Goal: Use online tool/utility: Utilize a website feature to perform a specific function

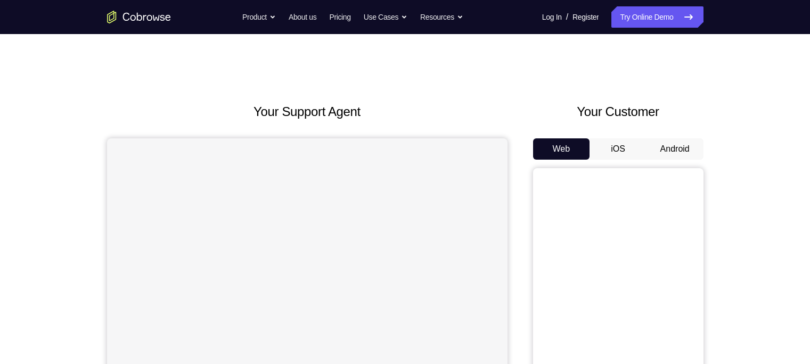
click at [687, 152] on button "Android" at bounding box center [674, 148] width 57 height 21
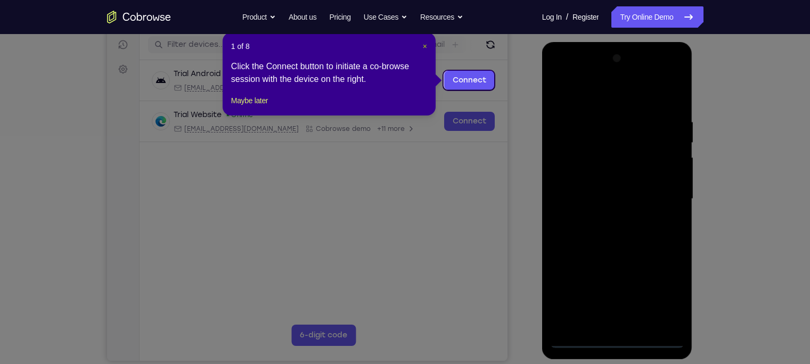
click at [426, 48] on span "×" at bounding box center [425, 46] width 4 height 9
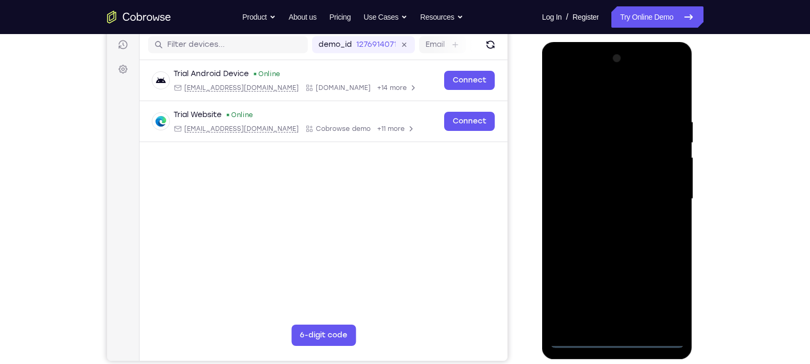
click at [615, 343] on div at bounding box center [617, 199] width 134 height 298
click at [665, 298] on div at bounding box center [617, 199] width 134 height 298
click at [590, 99] on div at bounding box center [617, 199] width 134 height 298
click at [663, 194] on div at bounding box center [617, 199] width 134 height 298
click at [603, 220] on div at bounding box center [617, 199] width 134 height 298
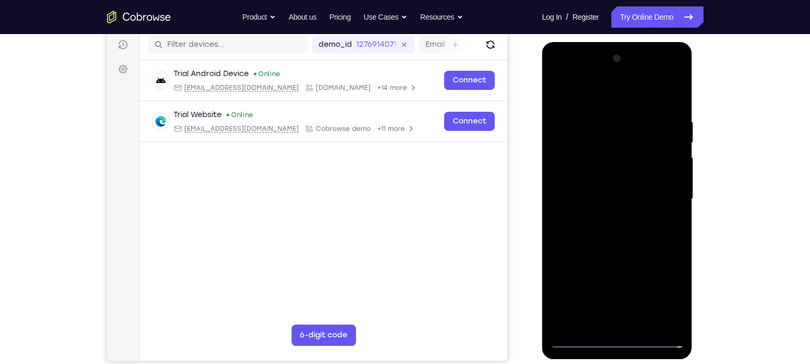
click at [604, 188] on div at bounding box center [617, 199] width 134 height 298
click at [602, 188] on div at bounding box center [617, 199] width 134 height 298
click at [586, 186] on div at bounding box center [617, 199] width 134 height 298
click at [601, 154] on div at bounding box center [617, 199] width 134 height 298
click at [599, 183] on div at bounding box center [617, 199] width 134 height 298
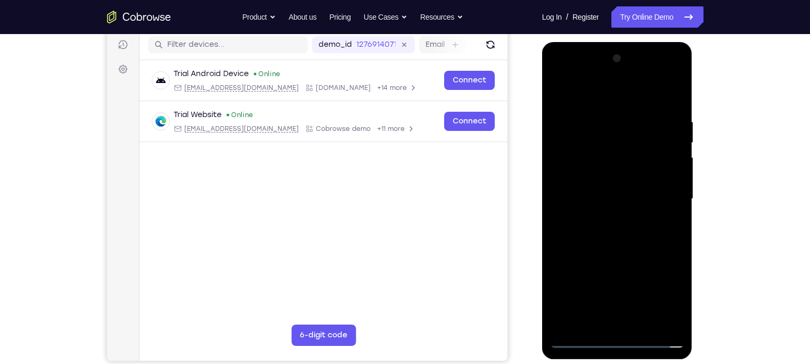
click at [599, 183] on div at bounding box center [617, 199] width 134 height 298
click at [599, 198] on div at bounding box center [617, 199] width 134 height 298
click at [607, 235] on div at bounding box center [617, 199] width 134 height 298
click at [613, 233] on div at bounding box center [617, 199] width 134 height 298
click at [614, 231] on div at bounding box center [617, 199] width 134 height 298
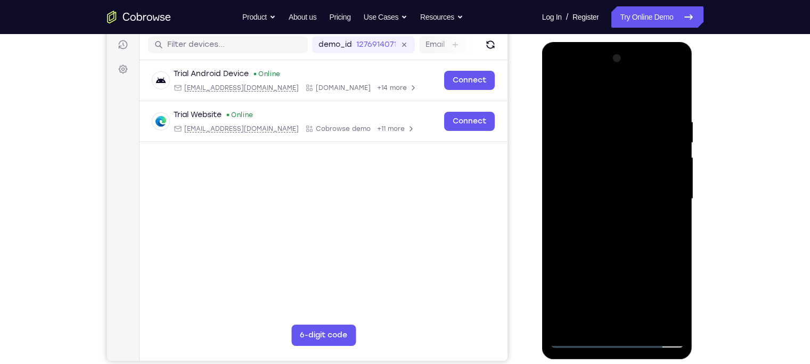
click at [615, 253] on div at bounding box center [617, 199] width 134 height 298
click at [595, 146] on div at bounding box center [617, 199] width 134 height 298
click at [633, 162] on div at bounding box center [617, 199] width 134 height 298
click at [593, 163] on div at bounding box center [617, 199] width 134 height 298
click at [612, 194] on div at bounding box center [617, 199] width 134 height 298
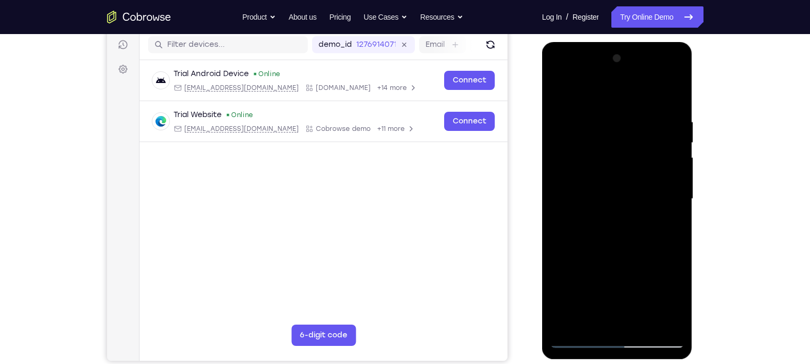
click at [615, 177] on div at bounding box center [617, 199] width 134 height 298
click at [624, 228] on div at bounding box center [617, 199] width 134 height 298
click at [602, 159] on div at bounding box center [617, 199] width 134 height 298
click at [579, 341] on div at bounding box center [617, 199] width 134 height 298
click at [628, 169] on div at bounding box center [617, 199] width 134 height 298
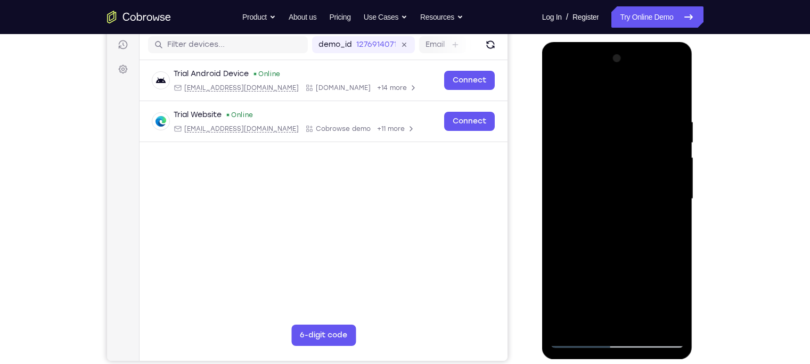
click at [566, 154] on div at bounding box center [617, 199] width 134 height 298
click at [652, 178] on div at bounding box center [617, 199] width 134 height 298
click at [627, 248] on div at bounding box center [617, 199] width 134 height 298
click at [643, 320] on div at bounding box center [617, 199] width 134 height 298
click at [617, 257] on div at bounding box center [617, 199] width 134 height 298
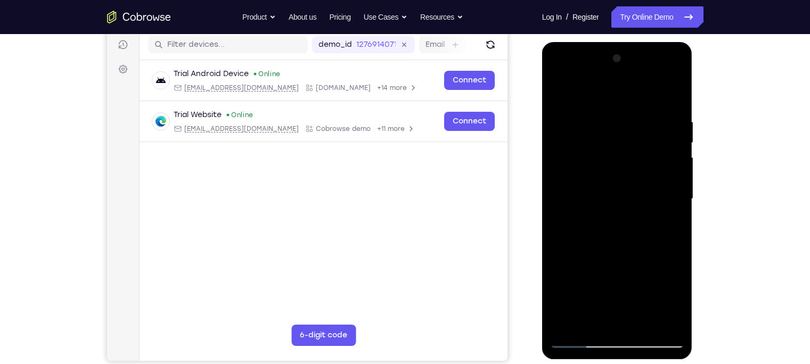
drag, startPoint x: 622, startPoint y: 308, endPoint x: 637, endPoint y: 216, distance: 92.9
click at [637, 216] on div at bounding box center [617, 199] width 134 height 298
drag, startPoint x: 637, startPoint y: 216, endPoint x: 652, endPoint y: 399, distance: 183.2
click at [652, 362] on html "Online web based iOS Simulators and Android Emulators. Run iPhone, iPad, Mobile…" at bounding box center [618, 201] width 152 height 319
click at [592, 208] on div at bounding box center [617, 199] width 134 height 298
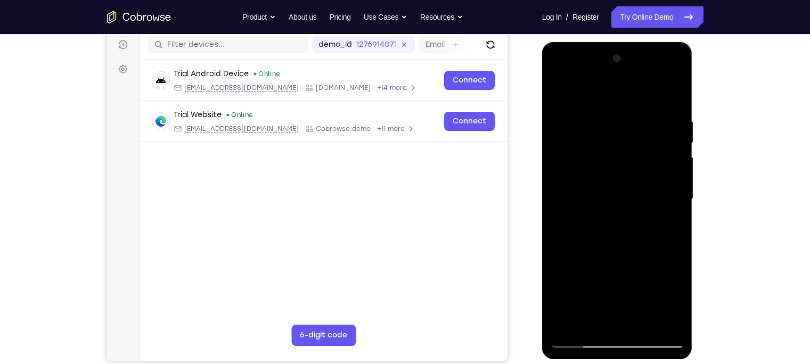
click at [671, 225] on div at bounding box center [617, 199] width 134 height 298
click at [674, 301] on div at bounding box center [617, 199] width 134 height 298
click at [671, 228] on div at bounding box center [617, 199] width 134 height 298
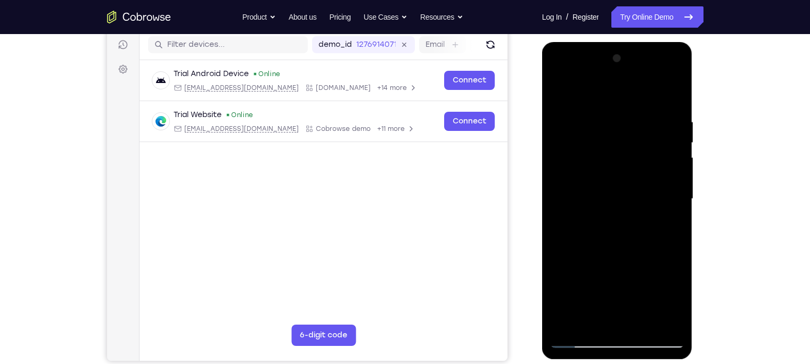
click at [557, 94] on div at bounding box center [617, 199] width 134 height 298
click at [563, 90] on div at bounding box center [617, 199] width 134 height 298
click at [560, 91] on div at bounding box center [617, 199] width 134 height 298
click at [750, 184] on div "Your Support Agent Your Customer Web iOS Android Next Steps We’d be happy to gi…" at bounding box center [405, 251] width 810 height 702
click at [676, 90] on div at bounding box center [617, 199] width 134 height 298
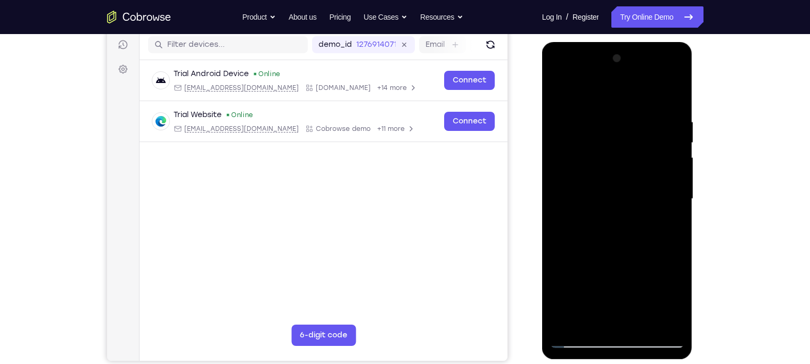
click at [562, 92] on div at bounding box center [617, 199] width 134 height 298
click at [594, 109] on div at bounding box center [617, 199] width 134 height 298
click at [673, 202] on div at bounding box center [617, 199] width 134 height 298
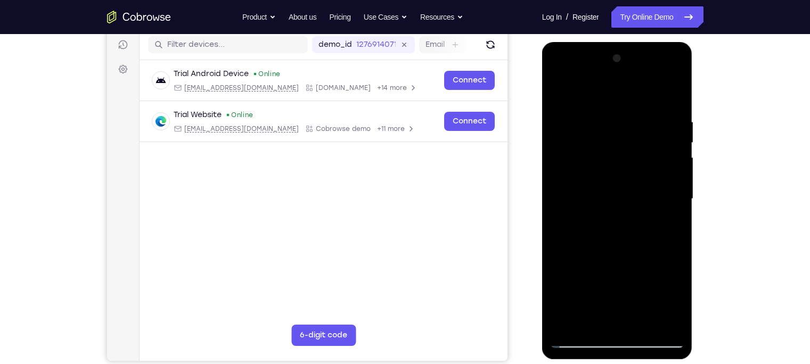
click at [673, 202] on div at bounding box center [617, 199] width 134 height 298
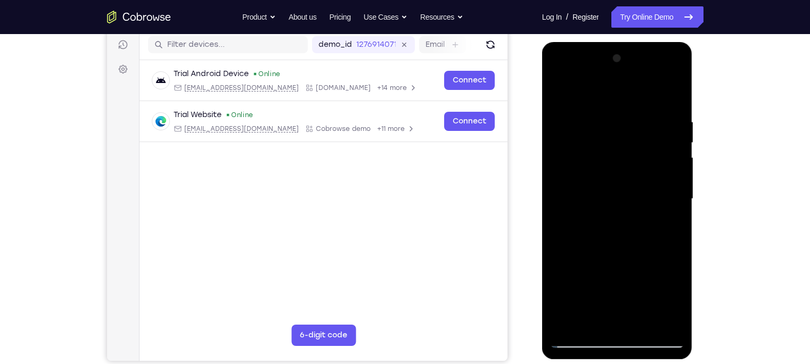
click at [673, 202] on div at bounding box center [617, 199] width 134 height 298
click at [677, 199] on div at bounding box center [617, 199] width 134 height 298
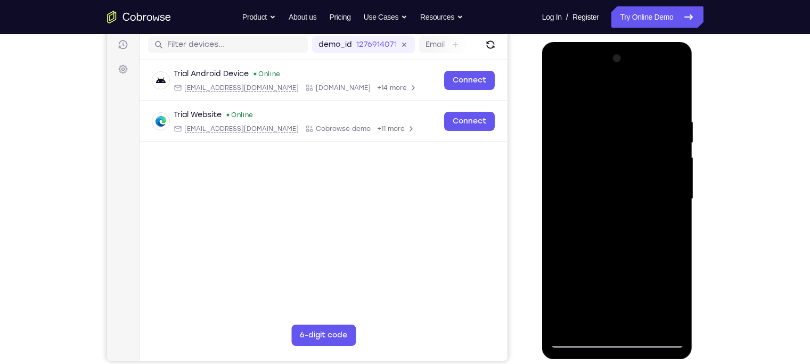
click at [677, 199] on div at bounding box center [617, 199] width 134 height 298
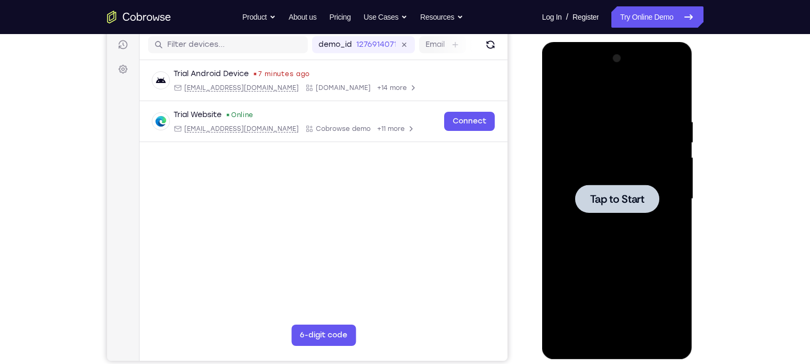
click at [633, 186] on div at bounding box center [617, 199] width 84 height 28
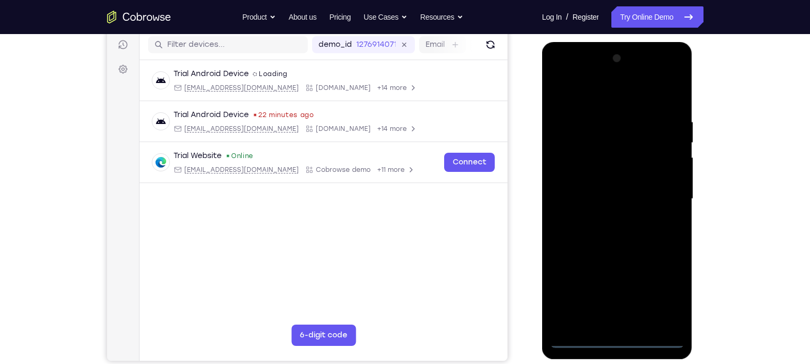
click at [611, 340] on div at bounding box center [617, 199] width 134 height 298
click at [670, 291] on div at bounding box center [617, 199] width 134 height 298
click at [594, 92] on div at bounding box center [617, 199] width 134 height 298
click at [668, 195] on div at bounding box center [617, 199] width 134 height 298
click at [608, 220] on div at bounding box center [617, 199] width 134 height 298
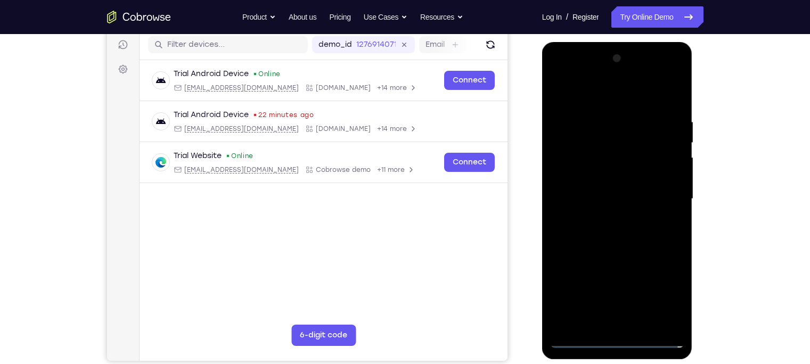
click at [615, 252] on div at bounding box center [617, 199] width 134 height 298
click at [598, 146] on div at bounding box center [617, 199] width 134 height 298
click at [647, 149] on div at bounding box center [617, 199] width 134 height 298
click at [660, 154] on div at bounding box center [617, 199] width 134 height 298
click at [644, 152] on div at bounding box center [617, 199] width 134 height 298
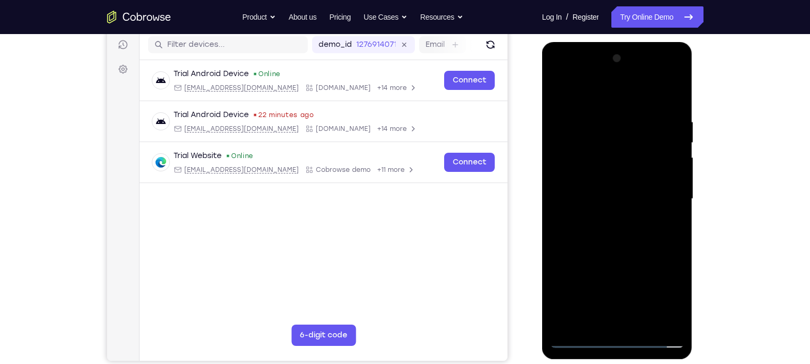
click at [636, 171] on div at bounding box center [617, 199] width 134 height 298
click at [644, 149] on div at bounding box center [617, 199] width 134 height 298
click at [621, 195] on div at bounding box center [617, 199] width 134 height 298
click at [653, 177] on div at bounding box center [617, 199] width 134 height 298
click at [676, 103] on div at bounding box center [617, 199] width 134 height 298
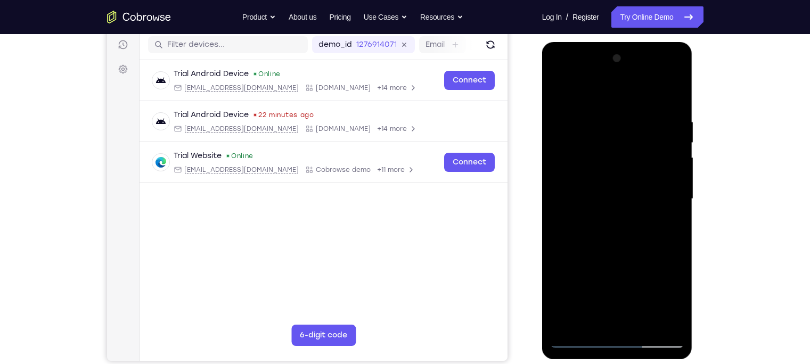
click at [641, 325] on div at bounding box center [617, 199] width 134 height 298
click at [618, 260] on div at bounding box center [617, 199] width 134 height 298
click at [601, 199] on div at bounding box center [617, 199] width 134 height 298
click at [669, 235] on div at bounding box center [617, 199] width 134 height 298
click at [667, 322] on div at bounding box center [617, 199] width 134 height 298
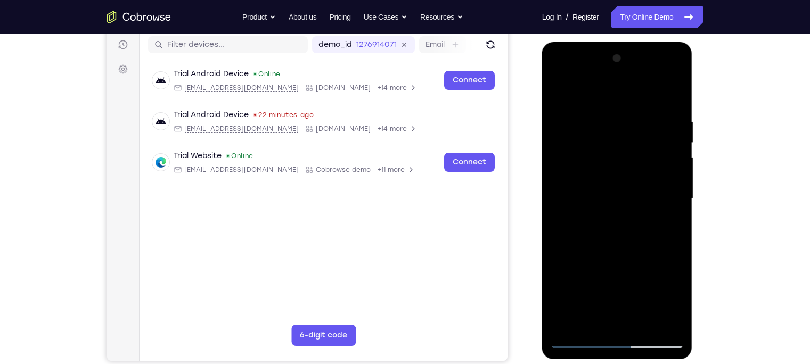
click at [556, 93] on div at bounding box center [617, 199] width 134 height 298
click at [613, 337] on div at bounding box center [617, 199] width 134 height 298
click at [667, 289] on div at bounding box center [617, 199] width 134 height 298
click at [599, 311] on div at bounding box center [617, 199] width 134 height 298
click at [556, 90] on div at bounding box center [617, 199] width 134 height 298
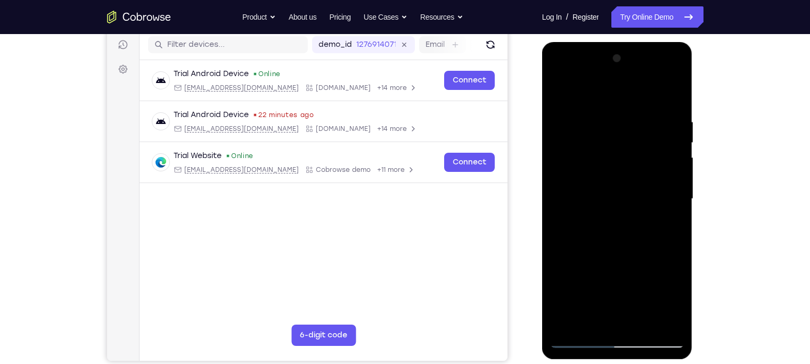
click at [581, 344] on div at bounding box center [617, 199] width 134 height 298
drag, startPoint x: 573, startPoint y: 229, endPoint x: 581, endPoint y: 316, distance: 87.2
click at [581, 316] on div at bounding box center [617, 199] width 134 height 298
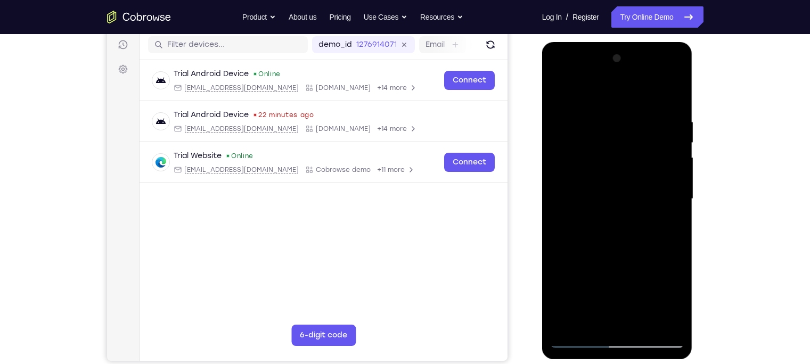
click at [559, 94] on div at bounding box center [617, 199] width 134 height 298
click at [647, 117] on div at bounding box center [617, 199] width 134 height 298
click at [671, 95] on div at bounding box center [617, 199] width 134 height 298
click at [568, 327] on div at bounding box center [617, 199] width 134 height 298
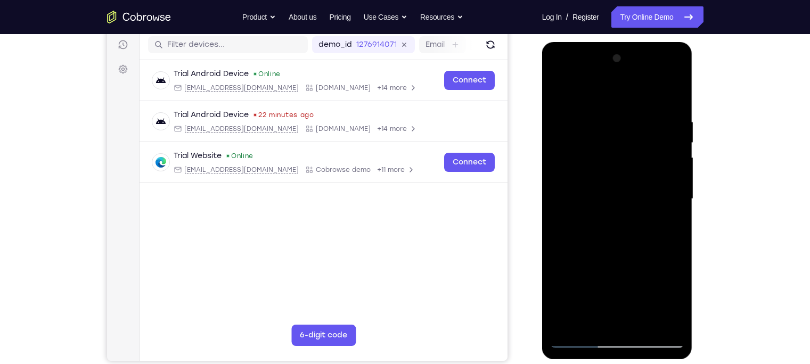
click at [570, 125] on div at bounding box center [617, 199] width 134 height 298
click at [567, 319] on div at bounding box center [617, 199] width 134 height 298
drag, startPoint x: 628, startPoint y: 231, endPoint x: 651, endPoint y: 173, distance: 62.9
click at [651, 173] on div at bounding box center [617, 199] width 134 height 298
drag, startPoint x: 621, startPoint y: 225, endPoint x: 645, endPoint y: 116, distance: 111.2
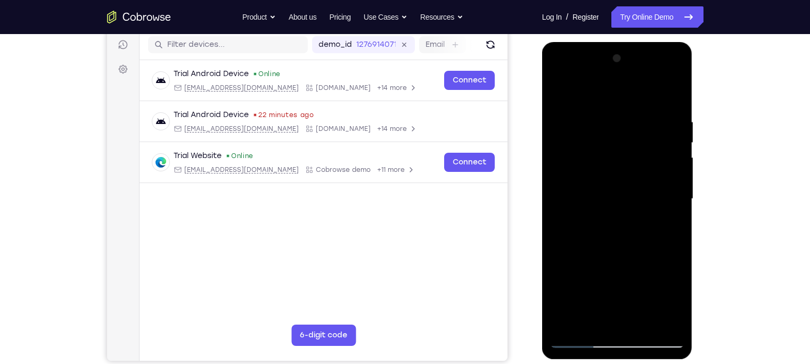
click at [645, 116] on div at bounding box center [617, 199] width 134 height 298
drag, startPoint x: 627, startPoint y: 220, endPoint x: 652, endPoint y: 82, distance: 140.7
click at [652, 82] on div at bounding box center [617, 199] width 134 height 298
click at [570, 147] on div at bounding box center [617, 199] width 134 height 298
click at [671, 94] on div at bounding box center [617, 199] width 134 height 298
